Goal: Check status: Check status

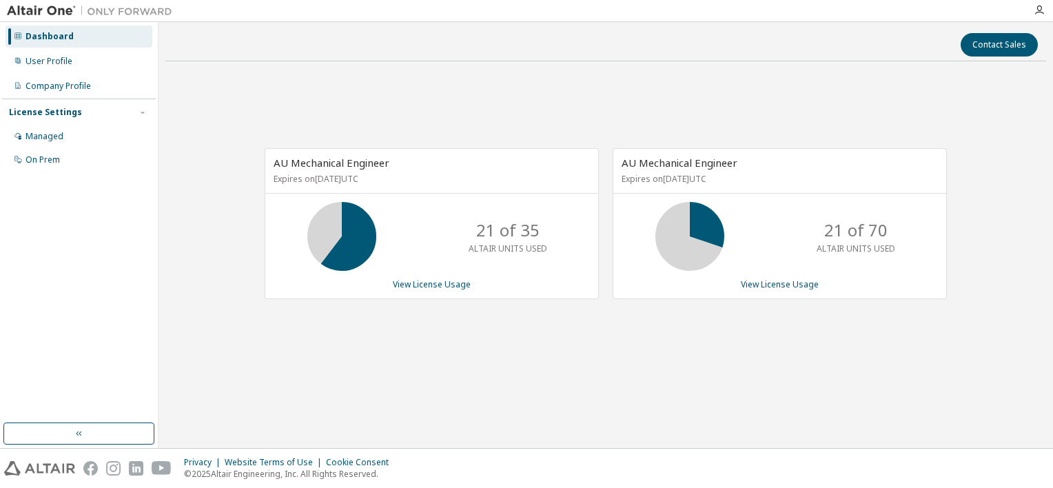
click at [0, 449] on html "Dashboard User Profile Company Profile License Settings Managed On Prem Contact…" at bounding box center [526, 244] width 1053 height 488
click at [718, 480] on div "Privacy Website Terms of Use Cookie Consent © 2025 Altair Engineering, Inc. All…" at bounding box center [526, 468] width 1053 height 39
click at [800, 70] on div "Contact Sales AU Mechanical Engineer Expires on June 1, 2026 UTC 1 of 35 ALTAIR…" at bounding box center [605, 235] width 881 height 412
click at [774, 70] on div "Contact Sales AU Mechanical Engineer Expires on June 1, 2026 UTC 1 of 35 ALTAIR…" at bounding box center [605, 235] width 881 height 412
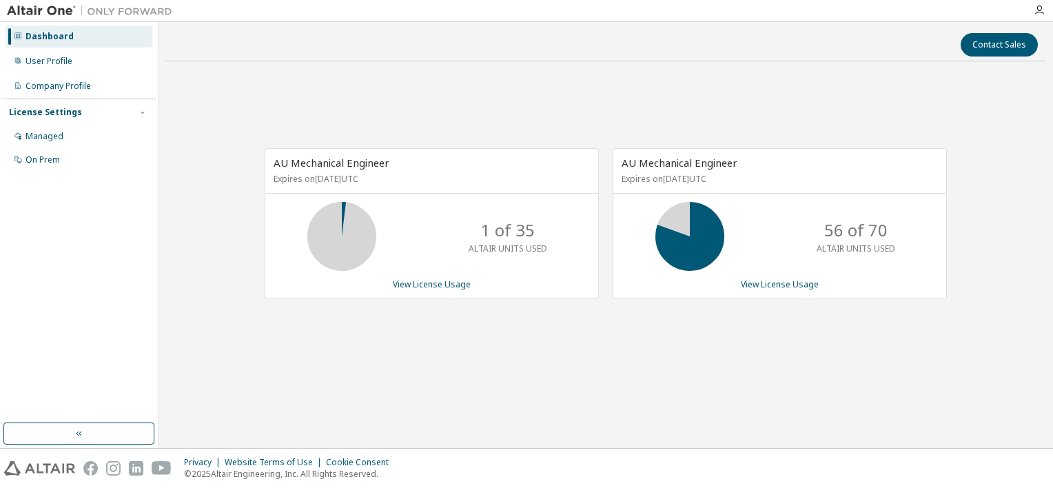
click at [642, 72] on div "AU Mechanical Engineer Expires on June 1, 2026 UTC 1 of 35 ALTAIR UNITS USED Vi…" at bounding box center [605, 230] width 881 height 317
click at [274, 376] on div "AU Mechanical Engineer Expires on June 1, 2026 UTC 1 of 35 ALTAIR UNITS USED Vi…" at bounding box center [605, 230] width 881 height 317
click at [284, 360] on div "AU Mechanical Engineer Expires on June 1, 2026 UTC 1 of 35 ALTAIR UNITS USED Vi…" at bounding box center [605, 230] width 881 height 317
click at [292, 358] on div "AU Mechanical Engineer Expires on June 1, 2026 UTC 1 of 35 ALTAIR UNITS USED Vi…" at bounding box center [605, 230] width 881 height 317
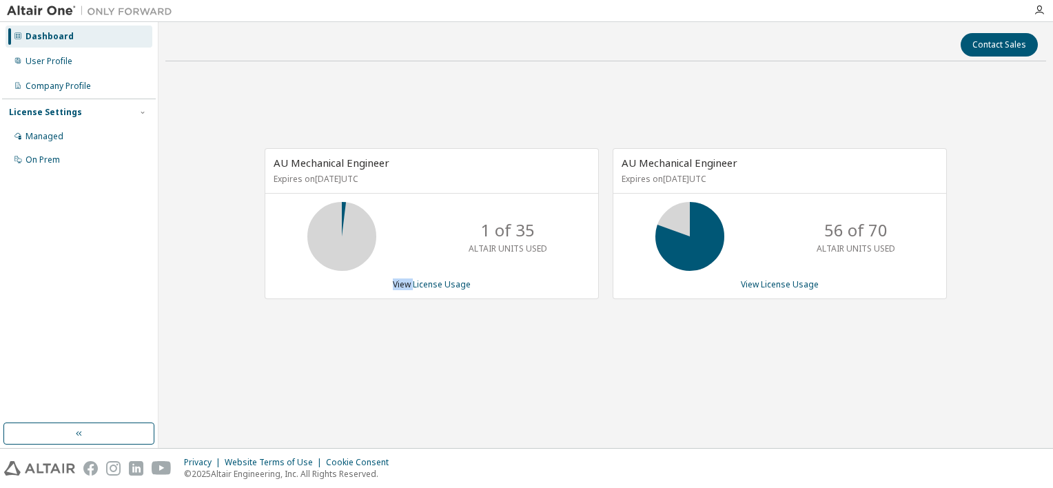
click at [292, 358] on div "AU Mechanical Engineer Expires on June 1, 2026 UTC 1 of 35 ALTAIR UNITS USED Vi…" at bounding box center [605, 230] width 881 height 317
drag, startPoint x: 434, startPoint y: 362, endPoint x: 449, endPoint y: 369, distance: 17.3
click at [447, 365] on div "AU Mechanical Engineer Expires on June 1, 2026 UTC 1 of 35 ALTAIR UNITS USED Vi…" at bounding box center [605, 230] width 881 height 317
drag, startPoint x: 449, startPoint y: 369, endPoint x: 471, endPoint y: 383, distance: 25.8
click at [471, 383] on div "AU Mechanical Engineer Expires on June 1, 2026 UTC 1 of 35 ALTAIR UNITS USED Vi…" at bounding box center [605, 230] width 881 height 317
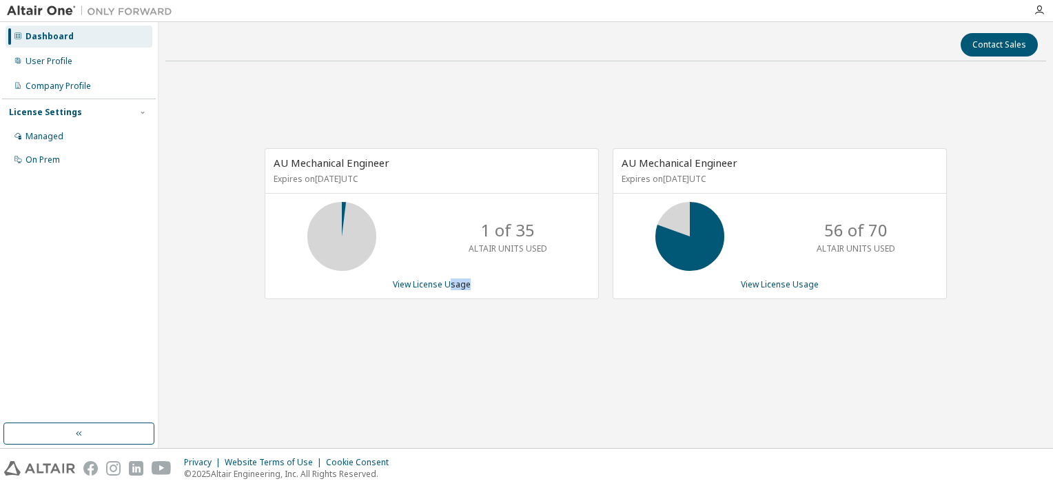
click at [530, 410] on div "Contact Sales AU Mechanical Engineer Expires on June 1, 2026 UTC 1 of 35 ALTAIR…" at bounding box center [605, 235] width 881 height 412
click at [530, 408] on div "Contact Sales AU Mechanical Engineer Expires on June 1, 2026 UTC 1 of 35 ALTAIR…" at bounding box center [605, 235] width 881 height 412
click at [529, 407] on div "Contact Sales AU Mechanical Engineer Expires on June 1, 2026 UTC 1 of 35 ALTAIR…" at bounding box center [605, 235] width 881 height 412
click at [529, 408] on div "Contact Sales AU Mechanical Engineer Expires on June 1, 2026 UTC 1 of 35 ALTAIR…" at bounding box center [605, 235] width 881 height 412
click at [527, 403] on div "Contact Sales AU Mechanical Engineer Expires on June 1, 2026 UTC 1 of 35 ALTAIR…" at bounding box center [605, 235] width 881 height 412
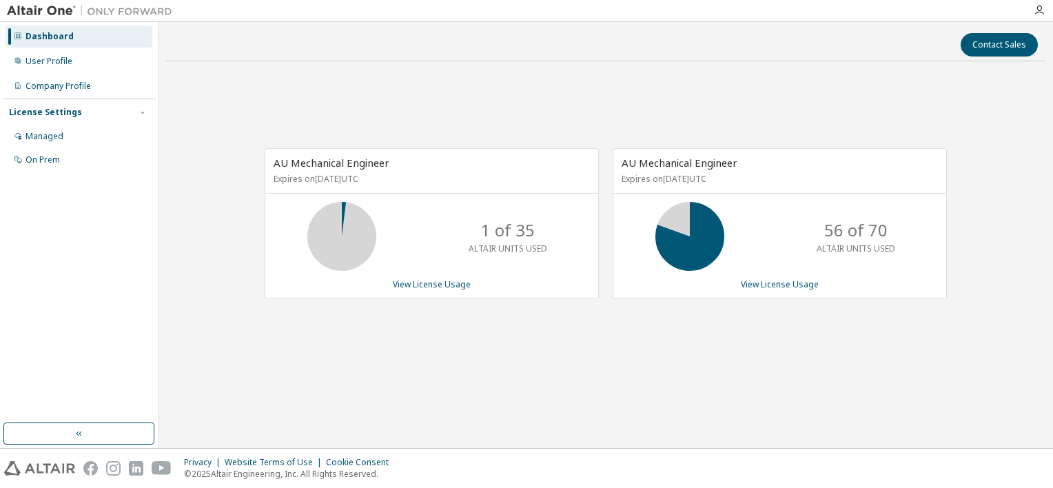
click at [527, 403] on div "Contact Sales AU Mechanical Engineer Expires on June 1, 2026 UTC 1 of 35 ALTAIR…" at bounding box center [605, 235] width 881 height 412
drag, startPoint x: 527, startPoint y: 403, endPoint x: 494, endPoint y: 523, distance: 124.9
click at [494, 487] on html "Dashboard User Profile Company Profile License Settings Managed On Prem Contact…" at bounding box center [526, 244] width 1053 height 488
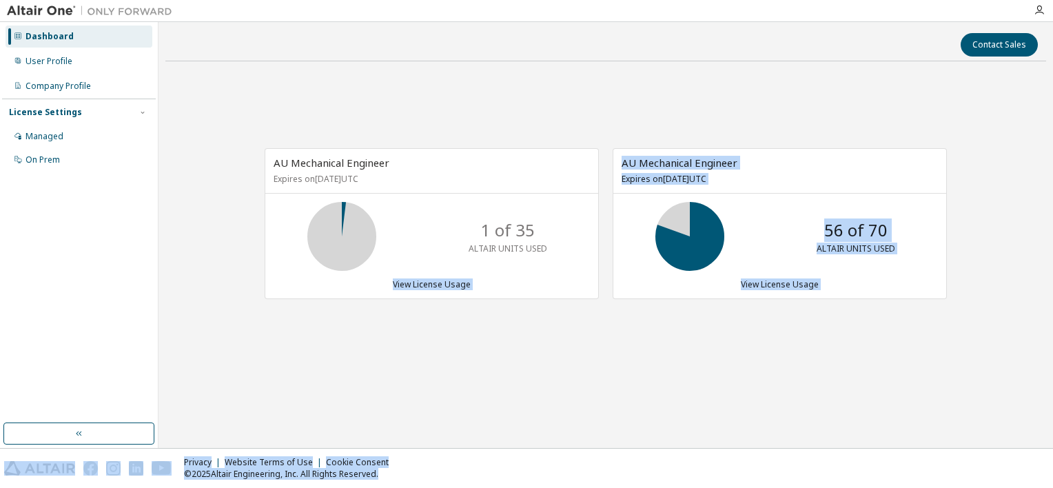
click at [526, 385] on div "AU Mechanical Engineer Expires on June 1, 2026 UTC 1 of 35 ALTAIR UNITS USED Vi…" at bounding box center [605, 230] width 881 height 317
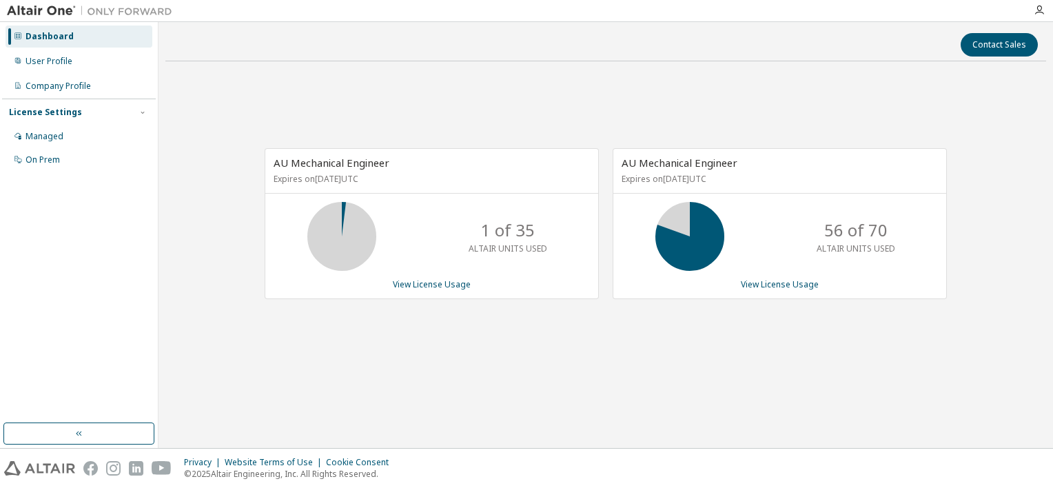
click at [527, 385] on div "AU Mechanical Engineer Expires on June 1, 2026 UTC 1 of 35 ALTAIR UNITS USED Vi…" at bounding box center [605, 230] width 881 height 317
drag, startPoint x: 534, startPoint y: 386, endPoint x: 674, endPoint y: 328, distance: 150.8
click at [674, 328] on div "AU Mechanical Engineer Expires on June 1, 2026 UTC 1 of 35 ALTAIR UNITS USED Vi…" at bounding box center [605, 230] width 881 height 317
click at [576, 401] on div "Contact Sales AU Mechanical Engineer Expires on June 1, 2026 UTC 1 of 35 ALTAIR…" at bounding box center [605, 235] width 881 height 412
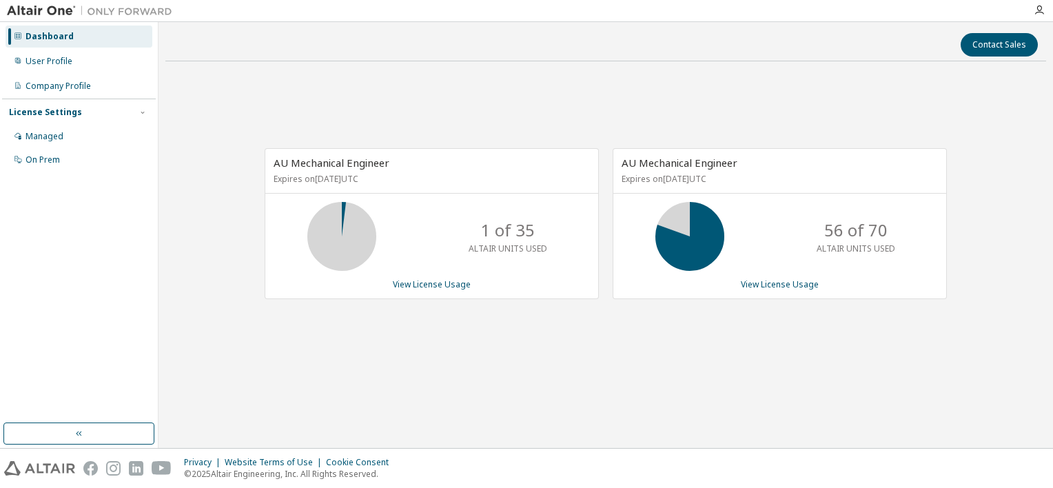
click at [576, 401] on div "Contact Sales AU Mechanical Engineer Expires on June 1, 2026 UTC 1 of 35 ALTAIR…" at bounding box center [605, 235] width 881 height 412
click at [560, 381] on div "AU Mechanical Engineer Expires on June 1, 2026 UTC 1 of 35 ALTAIR UNITS USED Vi…" at bounding box center [605, 230] width 881 height 317
click at [549, 367] on div "AU Mechanical Engineer Expires on June 1, 2026 UTC 1 of 35 ALTAIR UNITS USED Vi…" at bounding box center [605, 230] width 881 height 317
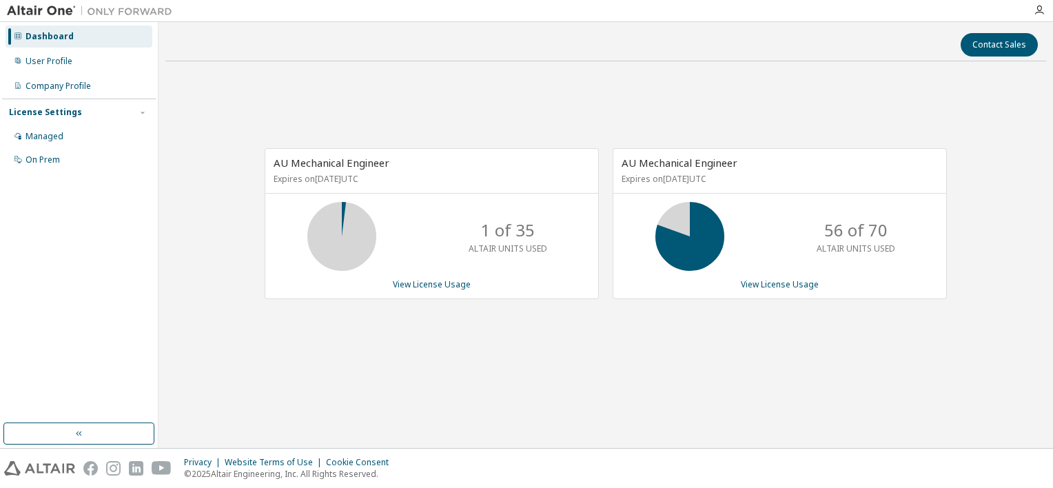
click at [549, 367] on div "AU Mechanical Engineer Expires on June 1, 2026 UTC 1 of 35 ALTAIR UNITS USED Vi…" at bounding box center [605, 230] width 881 height 317
click at [519, 82] on div "AU Mechanical Engineer Expires on June 1, 2026 UTC 1 of 35 ALTAIR UNITS USED Vi…" at bounding box center [605, 230] width 881 height 317
click at [523, 85] on div "AU Mechanical Engineer Expires on June 1, 2026 UTC 1 of 35 ALTAIR UNITS USED Vi…" at bounding box center [605, 230] width 881 height 317
click at [420, 398] on div "Contact Sales AU Mechanical Engineer Expires on June 1, 2026 UTC 1 of 35 ALTAIR…" at bounding box center [605, 235] width 881 height 412
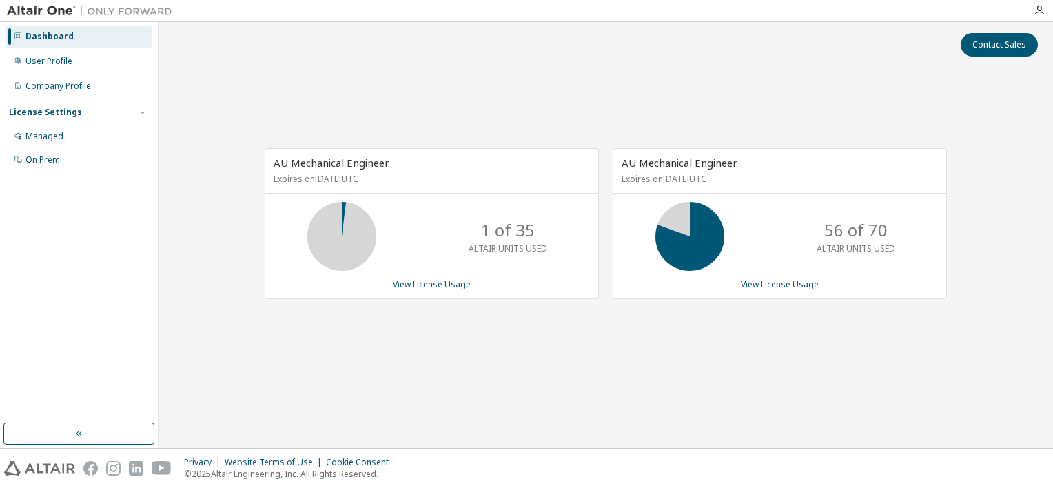
click at [502, 85] on div "AU Mechanical Engineer Expires on June 1, 2026 UTC 1 of 35 ALTAIR UNITS USED Vi…" at bounding box center [605, 230] width 881 height 317
click at [717, 100] on div "AU Mechanical Engineer Expires on June 1, 2026 UTC 1 of 35 ALTAIR UNITS USED Vi…" at bounding box center [605, 230] width 881 height 317
click at [716, 89] on div "AU Mechanical Engineer Expires on June 1, 2026 UTC 1 of 35 ALTAIR UNITS USED Vi…" at bounding box center [605, 230] width 881 height 317
click at [684, 91] on div "AU Mechanical Engineer Expires on June 1, 2026 UTC 1 of 35 ALTAIR UNITS USED Vi…" at bounding box center [605, 230] width 881 height 317
click at [684, 96] on div "AU Mechanical Engineer Expires on June 1, 2026 UTC 1 of 35 ALTAIR UNITS USED Vi…" at bounding box center [605, 230] width 881 height 317
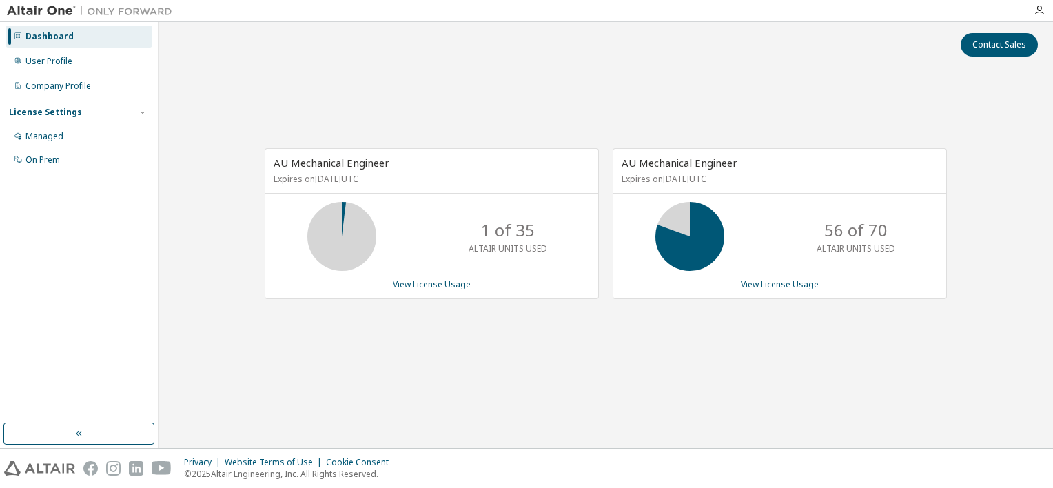
click at [684, 385] on div "AU Mechanical Engineer Expires on June 1, 2026 UTC 1 of 35 ALTAIR UNITS USED Vi…" at bounding box center [605, 230] width 881 height 317
click at [726, 392] on div "Contact Sales AU Mechanical Engineer Expires on June 1, 2026 UTC 1 of 35 ALTAIR…" at bounding box center [605, 235] width 881 height 412
click at [694, 394] on div "Contact Sales AU Mechanical Engineer Expires on June 1, 2026 UTC 1 of 35 ALTAIR…" at bounding box center [605, 235] width 881 height 412
click at [714, 431] on div "Contact Sales AU Mechanical Engineer Expires on June 1, 2026 UTC 1 of 35 ALTAIR…" at bounding box center [605, 235] width 881 height 412
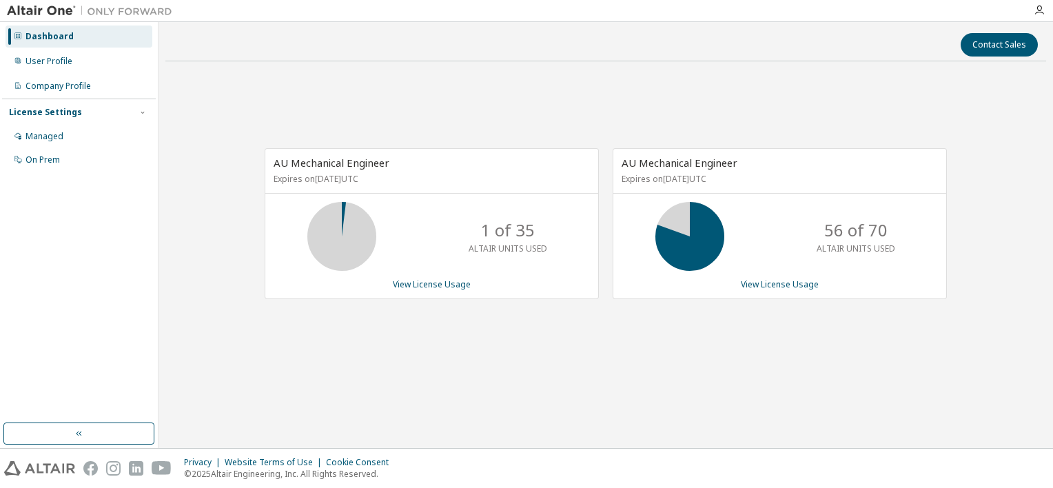
click at [711, 419] on div "Contact Sales AU Mechanical Engineer Expires on June 1, 2026 UTC 1 of 35 ALTAIR…" at bounding box center [605, 235] width 881 height 412
click at [713, 422] on div "Contact Sales AU Mechanical Engineer Expires on June 1, 2026 UTC 1 of 35 ALTAIR…" at bounding box center [605, 235] width 881 height 412
click at [714, 423] on div "Contact Sales AU Mechanical Engineer Expires on June 1, 2026 UTC 1 of 35 ALTAIR…" at bounding box center [605, 235] width 881 height 412
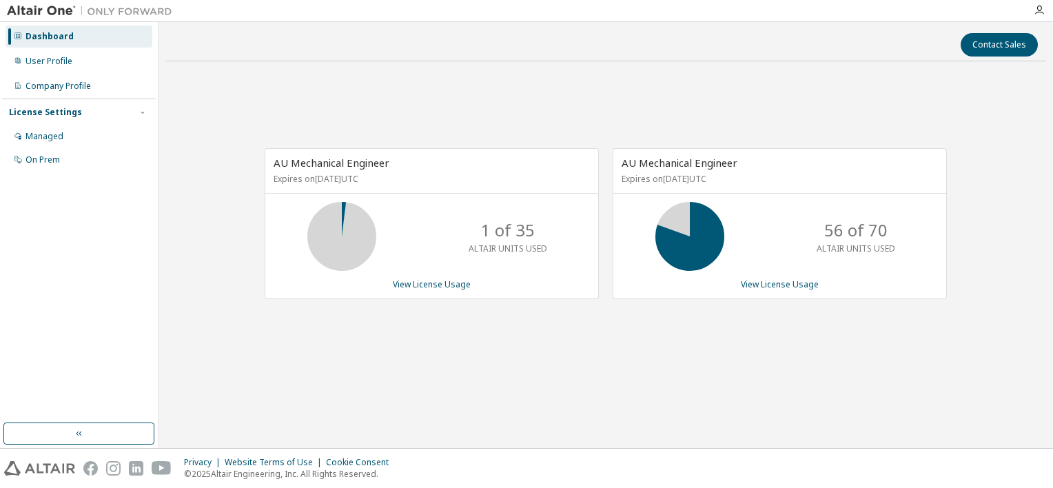
click at [714, 423] on div "Contact Sales AU Mechanical Engineer Expires on June 1, 2026 UTC 1 of 35 ALTAIR…" at bounding box center [605, 235] width 881 height 412
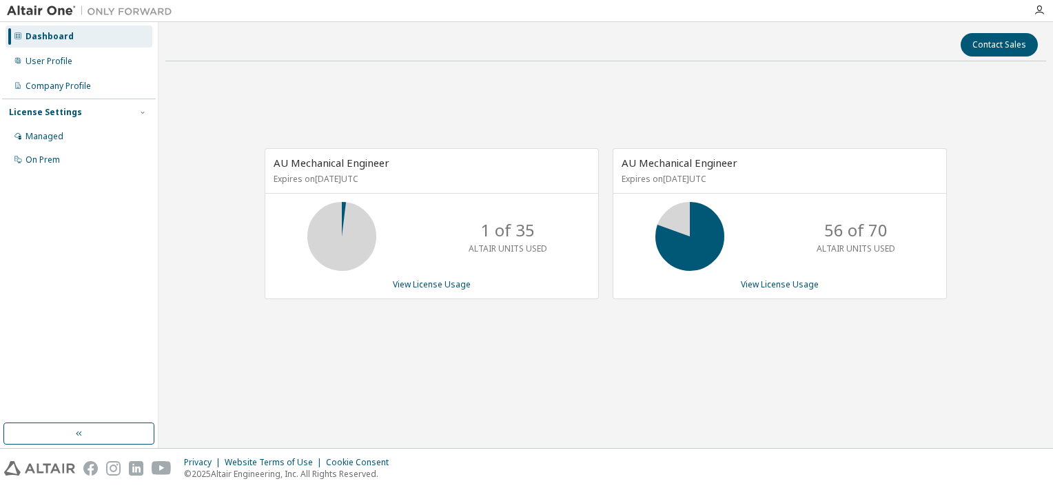
drag, startPoint x: 733, startPoint y: 468, endPoint x: 753, endPoint y: 482, distance: 24.3
click at [753, 482] on div "Privacy Website Terms of Use Cookie Consent © 2025 Altair Engineering, Inc. All…" at bounding box center [526, 468] width 1053 height 39
drag, startPoint x: 753, startPoint y: 482, endPoint x: 750, endPoint y: 454, distance: 27.7
click at [752, 482] on div "Privacy Website Terms of Use Cookie Consent © 2025 Altair Engineering, Inc. All…" at bounding box center [526, 468] width 1053 height 39
click at [750, 453] on div "Privacy Website Terms of Use Cookie Consent © 2025 Altair Engineering, Inc. All…" at bounding box center [526, 468] width 1053 height 39
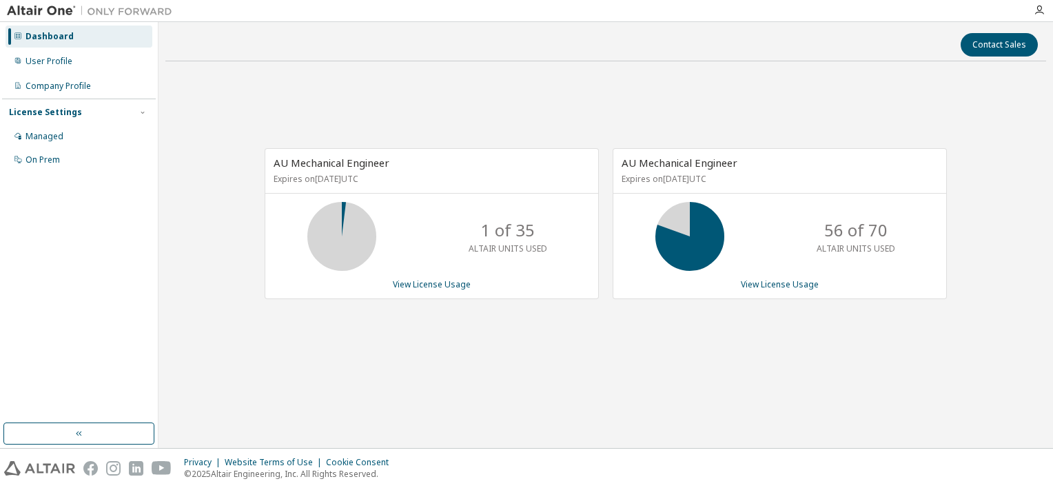
click at [776, 487] on html "Dashboard User Profile Company Profile License Settings Managed On Prem Contact…" at bounding box center [526, 244] width 1053 height 488
drag, startPoint x: 607, startPoint y: 430, endPoint x: 612, endPoint y: 438, distance: 9.4
click at [612, 438] on div "Contact Sales AU Mechanical Engineer Expires on June 1, 2026 UTC 1 of 35 ALTAIR…" at bounding box center [605, 235] width 881 height 412
click at [609, 359] on div "AU Mechanical Engineer Expires on June 1, 2026 UTC 1 of 35 ALTAIR UNITS USED Vi…" at bounding box center [605, 230] width 881 height 317
click at [716, 345] on div "AU Mechanical Engineer Expires on June 1, 2026 UTC 1 of 35 ALTAIR UNITS USED Vi…" at bounding box center [605, 230] width 881 height 317
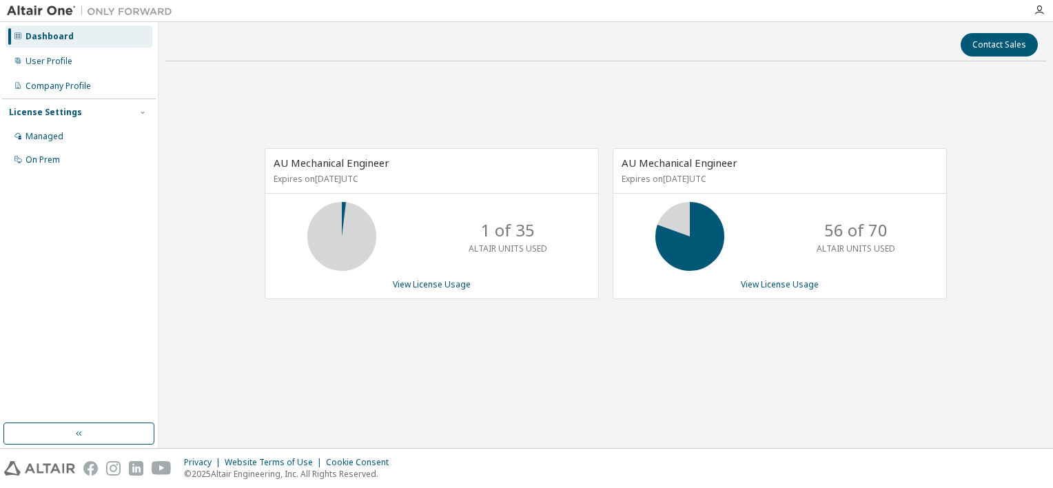
click at [782, 407] on div "Contact Sales AU Mechanical Engineer Expires on June 1, 2026 UTC 1 of 35 ALTAIR…" at bounding box center [605, 235] width 881 height 412
click at [777, 387] on div "AU Mechanical Engineer Expires on June 1, 2026 UTC 1 of 35 ALTAIR UNITS USED Vi…" at bounding box center [605, 230] width 881 height 317
